Goal: Task Accomplishment & Management: Manage account settings

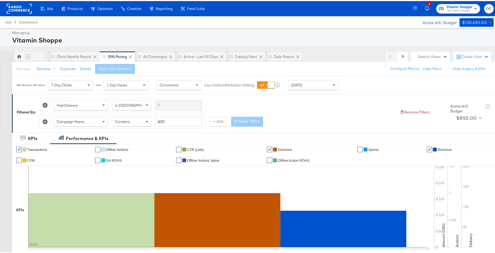
click at [281, 33] on div "Managing:" at bounding box center [252, 31] width 480 height 5
click at [37, 59] on div "OC" at bounding box center [28, 55] width 33 height 11
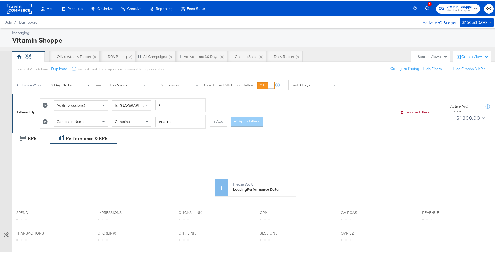
click at [134, 121] on div "Contains" at bounding box center [131, 120] width 39 height 9
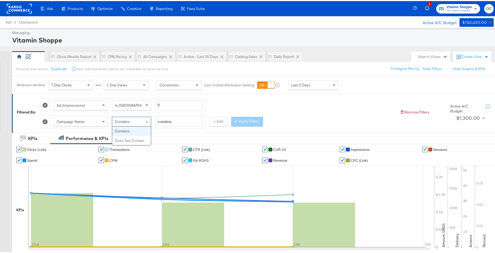
click at [129, 119] on span "Contains" at bounding box center [122, 120] width 15 height 5
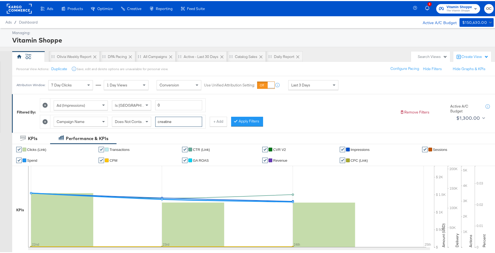
drag, startPoint x: 183, startPoint y: 119, endPoint x: 142, endPoint y: 117, distance: 41.2
click at [142, 117] on div "Campaign Name Does Not Contain creatine" at bounding box center [128, 121] width 149 height 10
type input "maa"
click at [257, 118] on button "Apply Filters" at bounding box center [247, 121] width 32 height 10
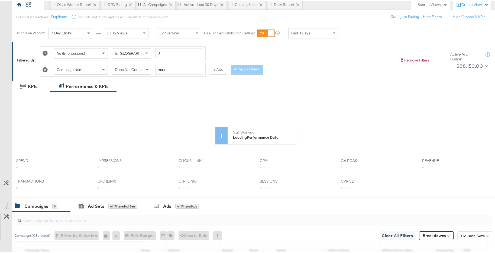
scroll to position [1, 0]
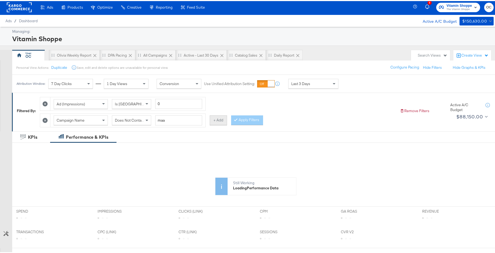
click at [214, 122] on button "+ Add" at bounding box center [218, 119] width 17 height 10
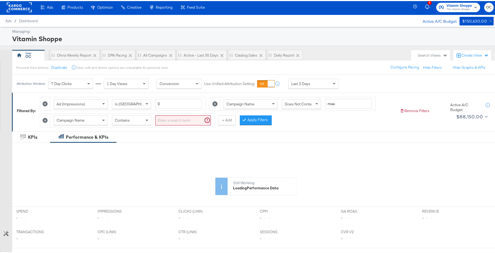
click at [145, 121] on span at bounding box center [147, 119] width 7 height 9
click at [182, 120] on input "search" at bounding box center [183, 119] width 56 height 10
type input "private"
click at [239, 121] on button "Apply Filters" at bounding box center [247, 119] width 32 height 10
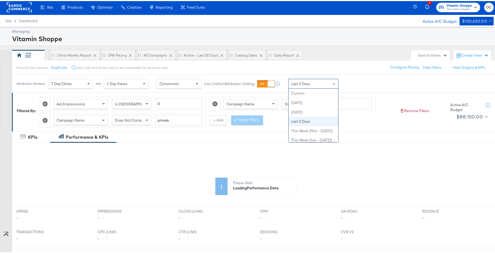
click at [303, 82] on span "Last 3 Days" at bounding box center [300, 82] width 19 height 5
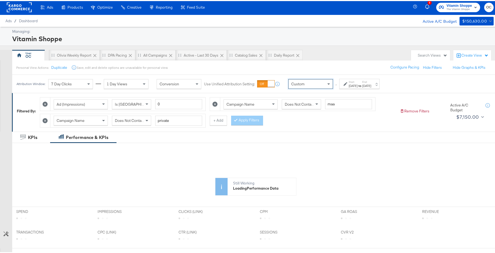
click at [345, 87] on div "Start: Sep 25th 2025 to End: Sep 25th 2025" at bounding box center [359, 83] width 40 height 10
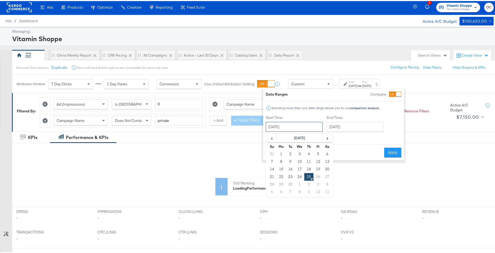
click at [281, 125] on input "September 25th 2025" at bounding box center [294, 126] width 57 height 10
click at [273, 138] on span "‹" at bounding box center [272, 137] width 8 height 8
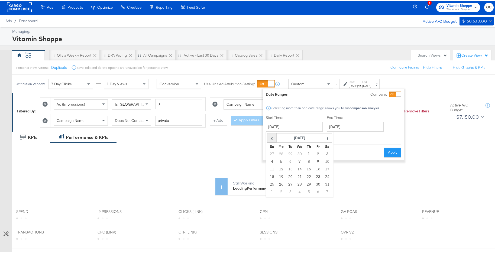
click at [273, 138] on span "‹" at bounding box center [272, 137] width 8 height 8
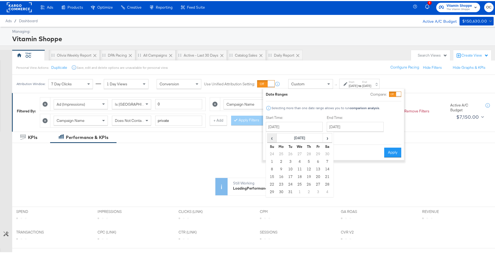
click at [273, 138] on span "‹" at bounding box center [272, 137] width 8 height 8
click at [293, 154] on td "1" at bounding box center [290, 153] width 9 height 8
type input "October 1st 2024"
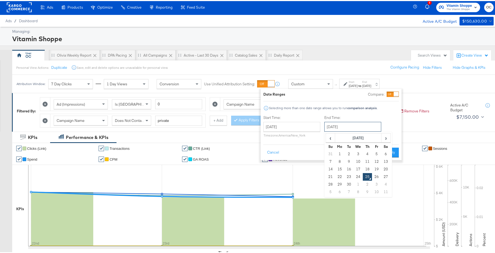
click at [343, 128] on input "September 25th 2025" at bounding box center [352, 126] width 57 height 10
click at [329, 136] on span "‹" at bounding box center [330, 137] width 8 height 8
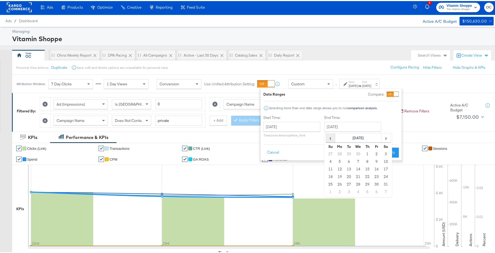
click at [329, 136] on span "‹" at bounding box center [330, 137] width 8 height 8
click at [376, 185] on td "31" at bounding box center [376, 184] width 9 height 8
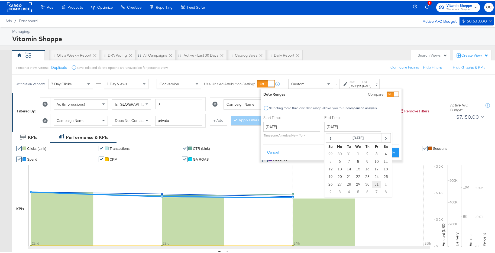
type input "January 31st 2025"
click at [387, 155] on button "Apply" at bounding box center [389, 152] width 17 height 10
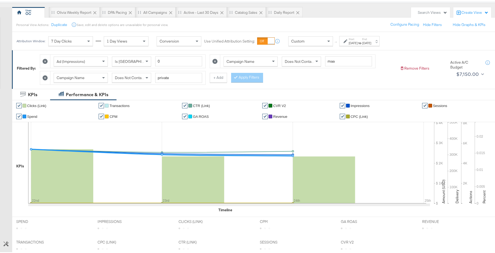
scroll to position [18, 0]
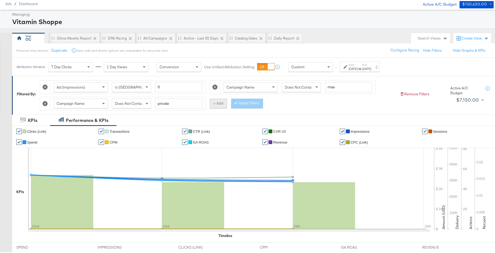
click at [215, 105] on button "+ Add" at bounding box center [218, 103] width 17 height 10
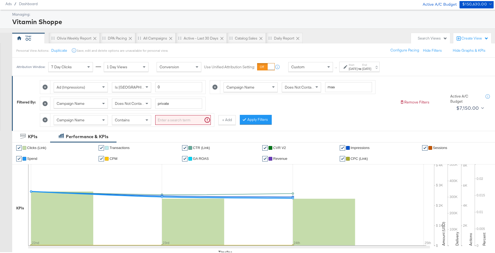
click at [141, 122] on div "Contains" at bounding box center [131, 118] width 39 height 9
click at [173, 120] on input "search" at bounding box center [183, 119] width 56 height 10
type input "opp"
click at [240, 122] on button "Apply Filters" at bounding box center [247, 119] width 32 height 10
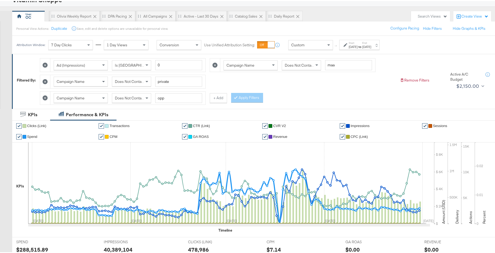
scroll to position [0, 0]
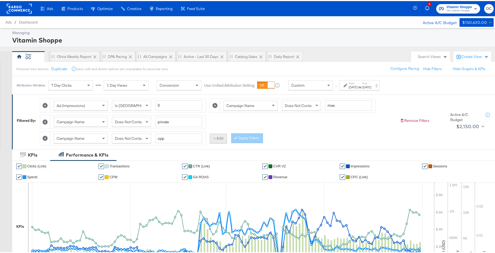
click at [223, 138] on button "+ Add" at bounding box center [218, 138] width 17 height 10
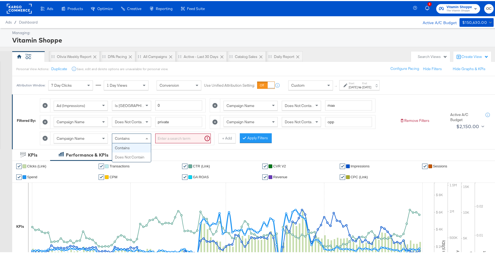
click at [135, 138] on div "Contains" at bounding box center [131, 137] width 39 height 9
click at [168, 141] on input "search" at bounding box center [183, 138] width 56 height 10
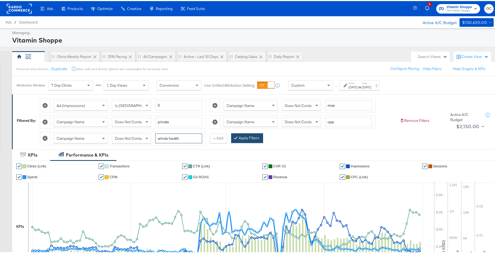
type input "whole health"
click at [248, 140] on button "Apply Filters" at bounding box center [247, 137] width 32 height 10
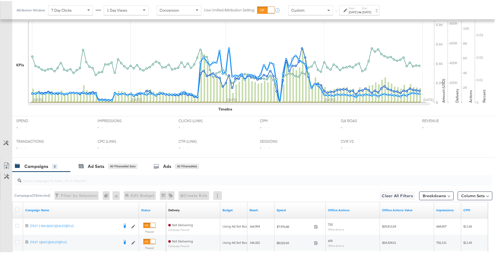
scroll to position [263, 0]
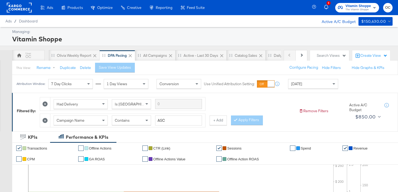
click at [28, 10] on rect at bounding box center [19, 8] width 25 height 10
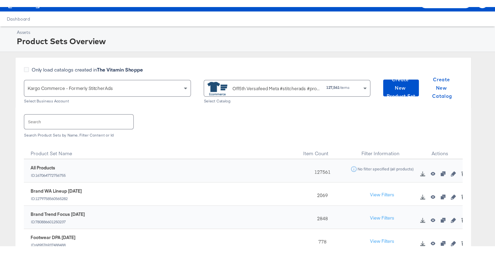
scroll to position [12, 0]
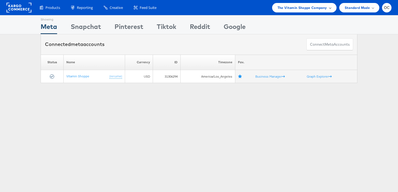
click at [317, 9] on span "The Vitamin Shoppe Company" at bounding box center [303, 8] width 50 height 6
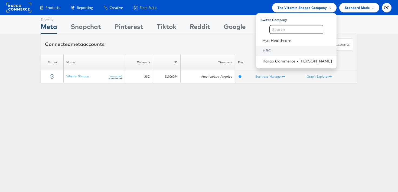
click at [279, 49] on link "HBC" at bounding box center [298, 50] width 70 height 5
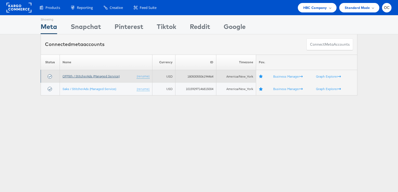
click at [85, 76] on link "OFF5th / StitcherAds (Managed Service)" at bounding box center [91, 76] width 57 height 4
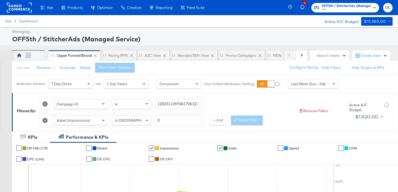
click at [37, 59] on div "OC" at bounding box center [28, 55] width 33 height 11
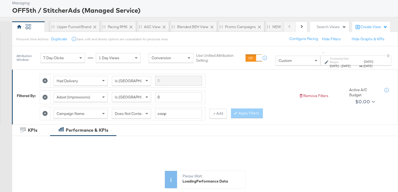
scroll to position [70, 0]
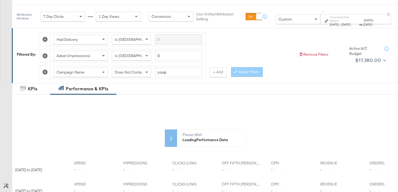
click at [276, 19] on div "Custom" at bounding box center [298, 19] width 44 height 9
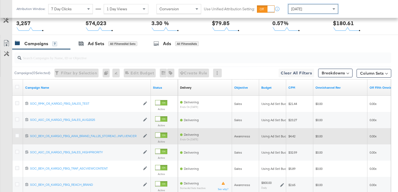
scroll to position [342, 0]
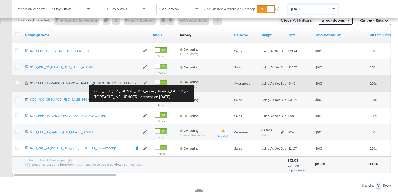
click at [109, 83] on div "SOC_BEH_O5_KARGO_FBIG_AWA_BRAND_FALL25_STOREACLT_INFLUENCER SOC_BEH_O5_KARGO_FB…" at bounding box center [85, 83] width 110 height 4
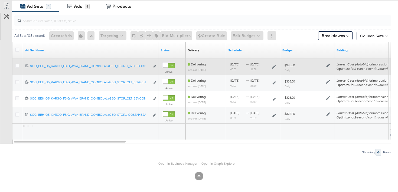
scroll to position [271, 0]
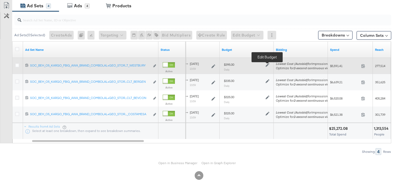
click at [269, 65] on icon at bounding box center [268, 65] width 4 height 4
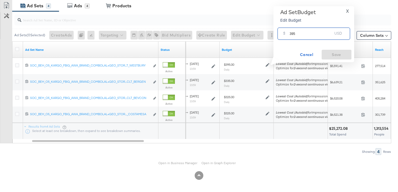
drag, startPoint x: 293, startPoint y: 35, endPoint x: 283, endPoint y: 35, distance: 10.6
click at [283, 35] on div "$ 395 USD" at bounding box center [314, 34] width 73 height 12
type input "410"
click at [334, 56] on span "Save" at bounding box center [336, 54] width 25 height 7
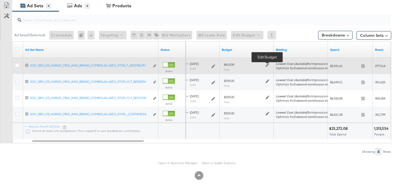
click at [268, 64] on icon at bounding box center [268, 65] width 4 height 4
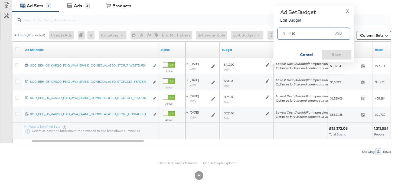
click at [293, 34] on input "410" at bounding box center [311, 32] width 43 height 12
type input "420"
click at [345, 55] on span "Save" at bounding box center [336, 54] width 25 height 7
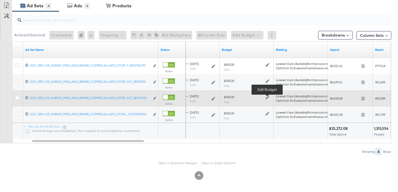
click at [267, 98] on icon at bounding box center [268, 98] width 4 height 4
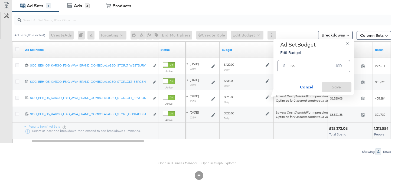
click at [293, 67] on input "325" at bounding box center [311, 64] width 43 height 12
type input "335"
click at [338, 86] on span "Save" at bounding box center [336, 87] width 25 height 7
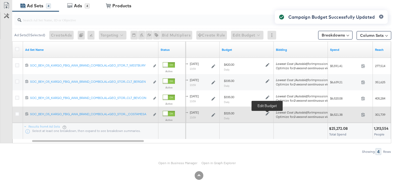
click at [268, 114] on icon at bounding box center [268, 114] width 4 height 4
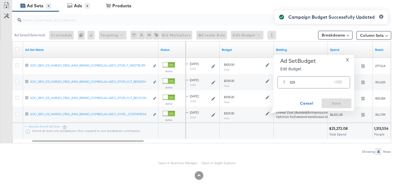
click at [293, 82] on div "Campaign Budget Successfully Updated" at bounding box center [332, 86] width 124 height 163
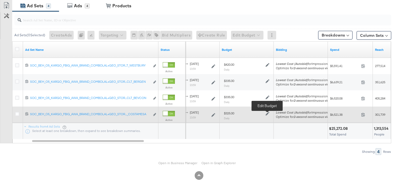
click at [266, 114] on icon at bounding box center [268, 114] width 4 height 4
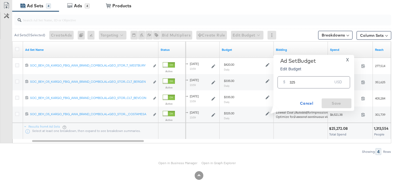
click at [293, 83] on input "325" at bounding box center [311, 81] width 43 height 12
type input "335"
click at [325, 100] on button "Save" at bounding box center [337, 104] width 30 height 10
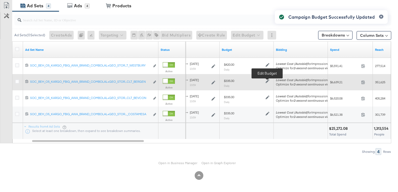
click at [267, 81] on icon at bounding box center [268, 81] width 4 height 4
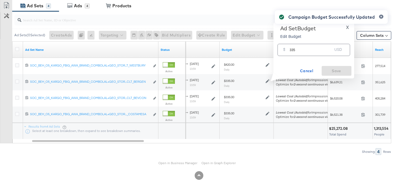
click at [293, 50] on div "Campaign Budget Successfully Updated" at bounding box center [332, 86] width 124 height 163
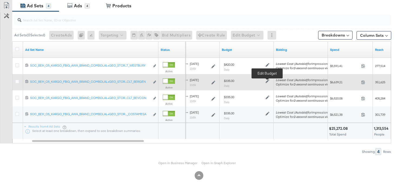
click at [266, 81] on icon at bounding box center [268, 81] width 4 height 4
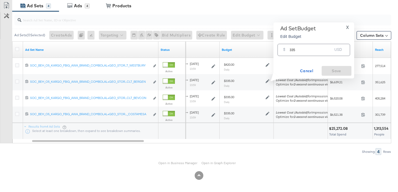
click at [293, 50] on input "335" at bounding box center [311, 48] width 43 height 12
type input "345"
click at [330, 72] on span "Save" at bounding box center [336, 71] width 25 height 7
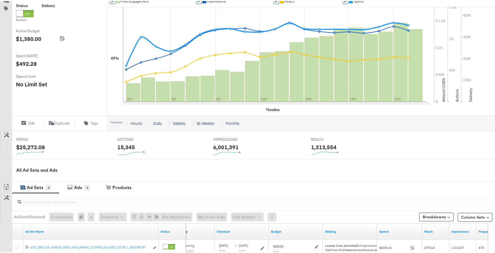
scroll to position [107, 0]
